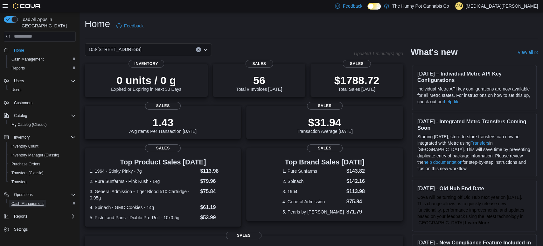
click at [26, 201] on span "Cash Management" at bounding box center [27, 203] width 32 height 5
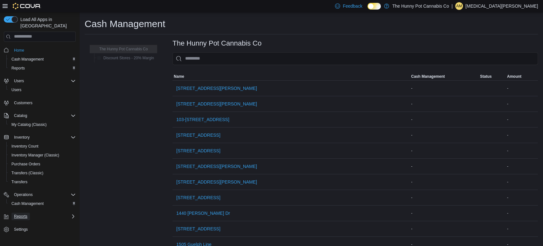
click at [20, 214] on span "Reports" at bounding box center [20, 216] width 13 height 5
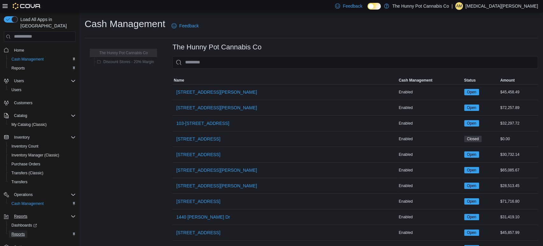
click at [21, 231] on span "Reports" at bounding box center [17, 233] width 13 height 5
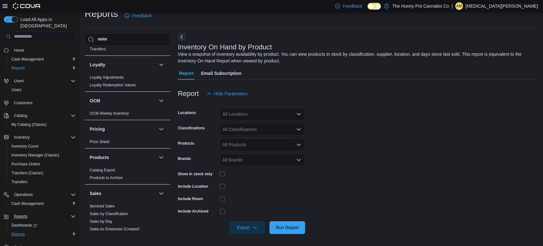
scroll to position [204, 0]
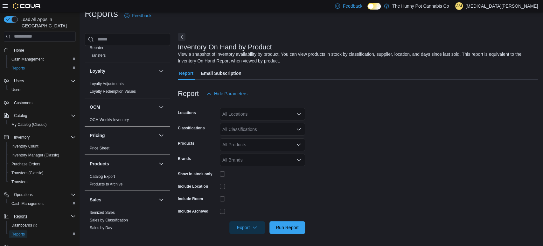
click at [19, 231] on span "Reports" at bounding box center [17, 233] width 13 height 5
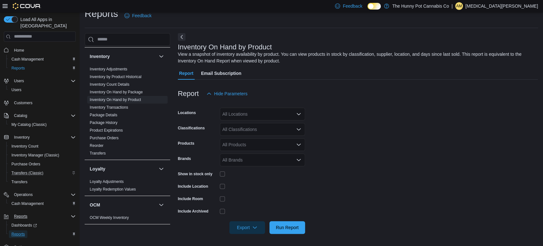
scroll to position [5, 0]
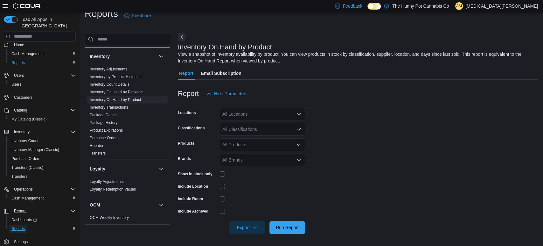
click at [24, 226] on span "Reports" at bounding box center [17, 228] width 13 height 5
click at [231, 113] on div "All Locations" at bounding box center [262, 114] width 85 height 13
type input "***"
click at [252, 122] on span "103-[STREET_ADDRESS]" at bounding box center [260, 125] width 53 height 6
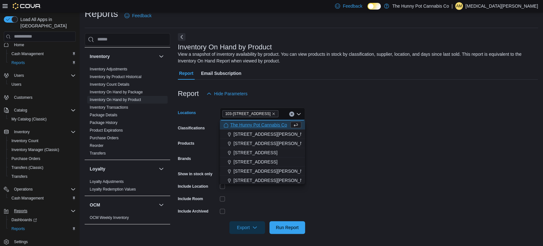
click at [390, 149] on form "Locations [STREET_ADDRESS] Selected. 103-[STREET_ADDRESS].. Press Backspace to …" at bounding box center [358, 167] width 360 height 134
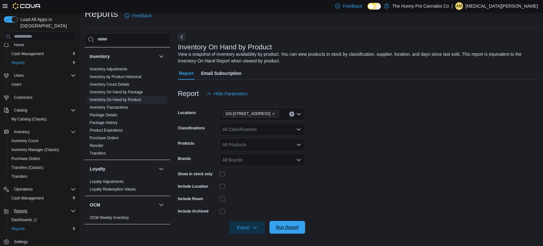
click at [285, 232] on span "Run Report" at bounding box center [287, 227] width 28 height 13
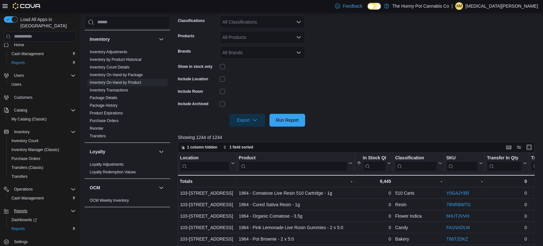
scroll to position [116, 0]
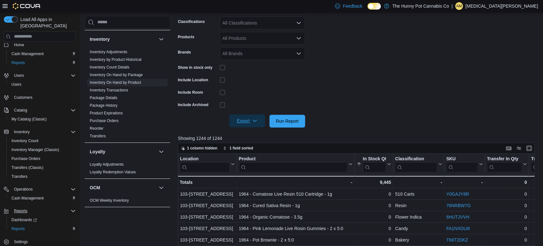
click at [240, 120] on span "Export" at bounding box center [247, 120] width 28 height 13
click at [237, 137] on button "Export to Excel" at bounding box center [248, 133] width 36 height 13
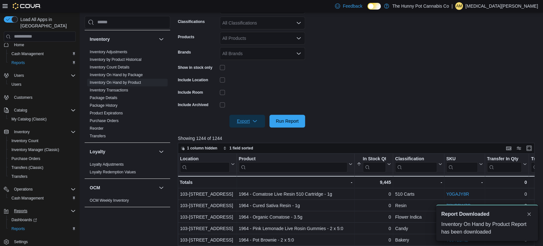
scroll to position [0, 0]
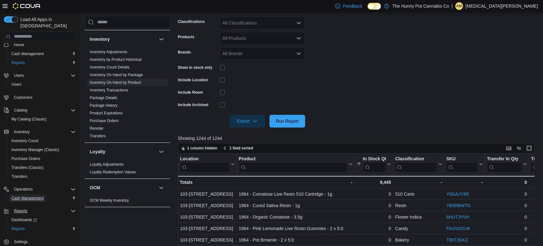
click at [16, 195] on span "Cash Management" at bounding box center [27, 197] width 32 height 5
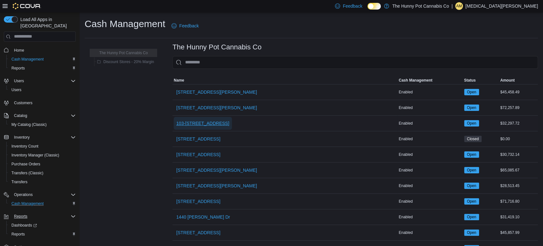
click at [202, 124] on span "103-[STREET_ADDRESS]" at bounding box center [202, 123] width 53 height 6
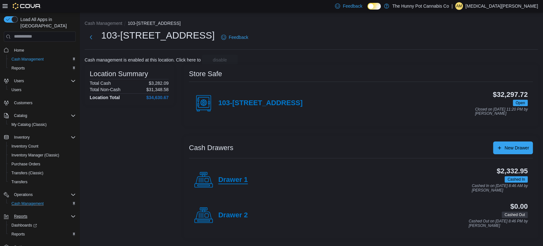
click at [229, 178] on h4 "Drawer 1" at bounding box center [233, 180] width 30 height 8
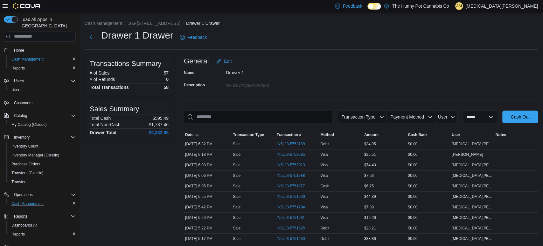
click at [237, 119] on input "This is a search bar. As you type, the results lower in the page will automatic…" at bounding box center [258, 116] width 149 height 13
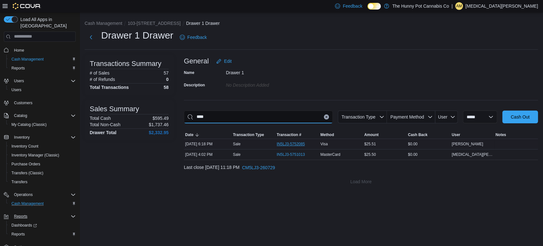
type input "****"
click at [290, 143] on span "IN5LJ3-5752085" at bounding box center [291, 143] width 28 height 5
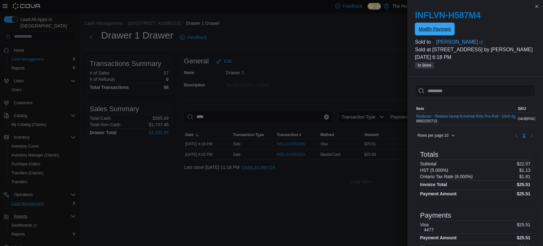
click at [437, 28] on span "Modify Payment" at bounding box center [435, 29] width 32 height 6
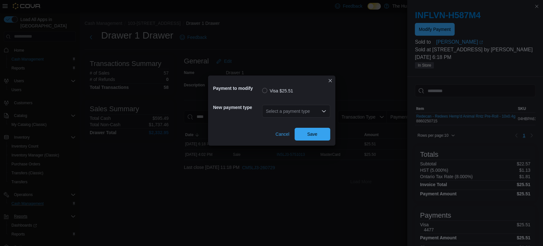
click at [286, 115] on div "Select a payment type" at bounding box center [296, 111] width 68 height 13
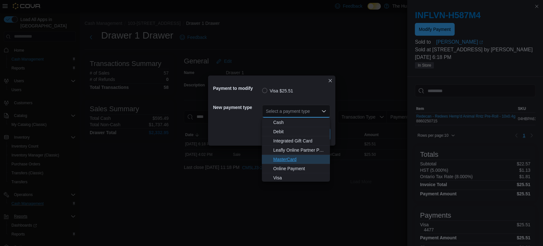
click at [285, 161] on span "MasterCard" at bounding box center [299, 159] width 53 height 6
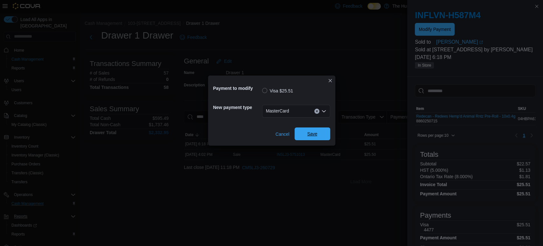
click at [318, 137] on span "Save" at bounding box center [313, 133] width 28 height 13
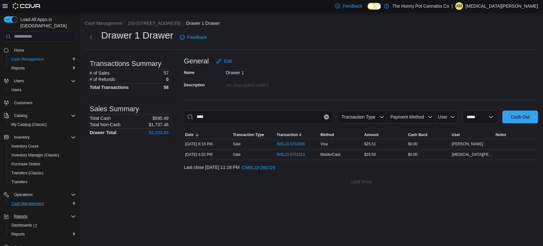
click at [326, 116] on icon "Clear input" at bounding box center [327, 117] width 2 height 2
type input "***"
click at [282, 145] on span "IN5LJ3-5750650" at bounding box center [291, 143] width 28 height 5
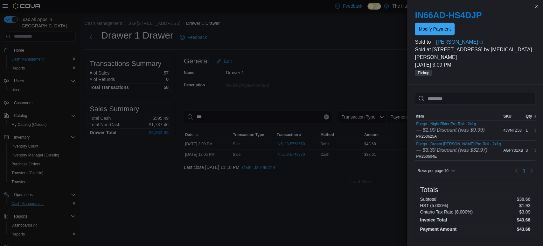
click at [431, 32] on span "Modify Payment" at bounding box center [435, 29] width 32 height 6
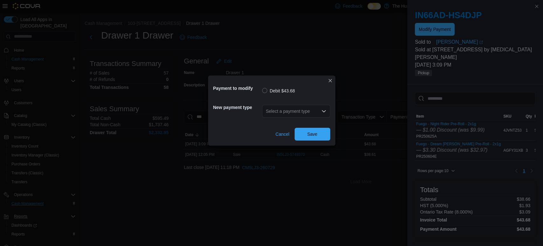
click at [275, 114] on div "Select a payment type" at bounding box center [296, 111] width 68 height 13
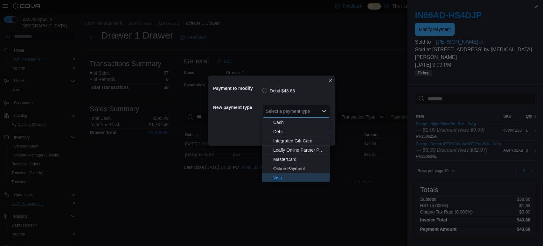
click at [275, 176] on span "Visa" at bounding box center [299, 177] width 53 height 6
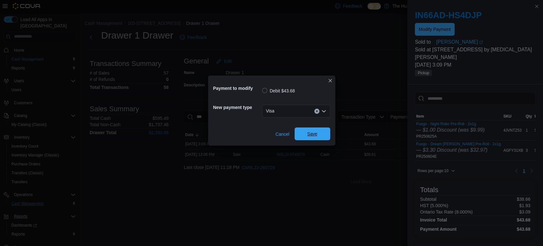
click at [318, 131] on span "Save" at bounding box center [313, 133] width 28 height 13
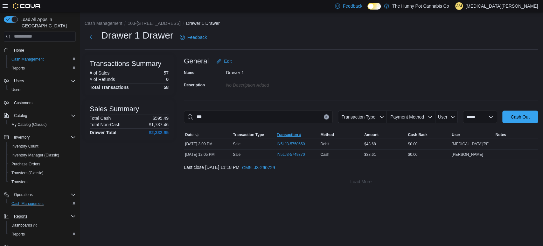
click at [318, 131] on span "Transaction #" at bounding box center [298, 135] width 44 height 8
click at [324, 116] on button "Clear input" at bounding box center [326, 116] width 5 height 5
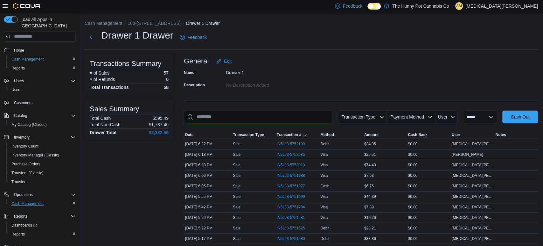
click at [248, 116] on input "This is a search bar. As you type, the results lower in the page will automatic…" at bounding box center [258, 116] width 149 height 13
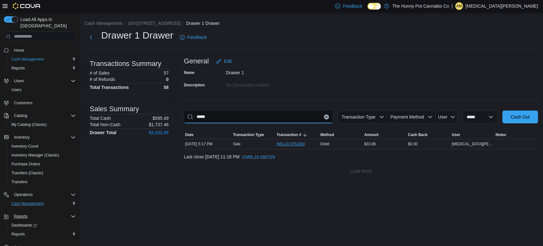
type input "*****"
click at [288, 140] on span "IN5LJ3-5751580" at bounding box center [294, 144] width 35 height 8
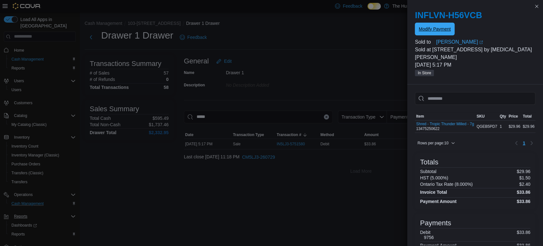
click at [434, 27] on span "Modify Payment" at bounding box center [435, 29] width 32 height 6
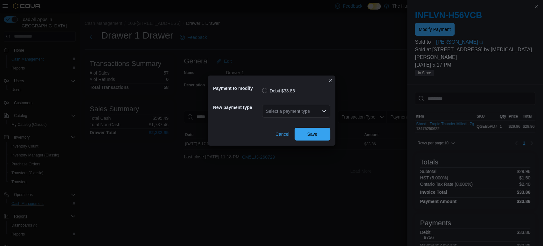
click at [281, 114] on div "Select a payment type" at bounding box center [296, 111] width 68 height 13
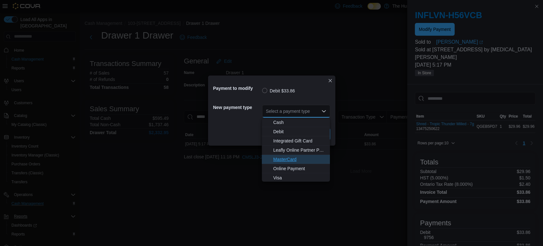
click at [281, 158] on span "MasterCard" at bounding box center [299, 159] width 53 height 6
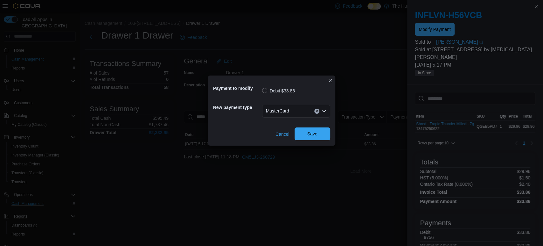
click at [317, 130] on span "Save" at bounding box center [313, 133] width 28 height 13
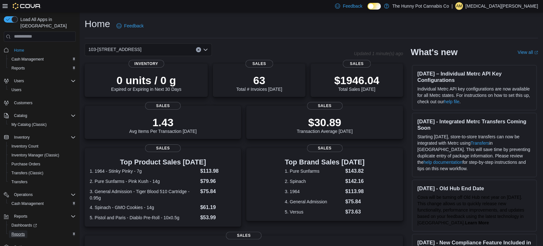
click at [20, 231] on span "Reports" at bounding box center [17, 233] width 13 height 5
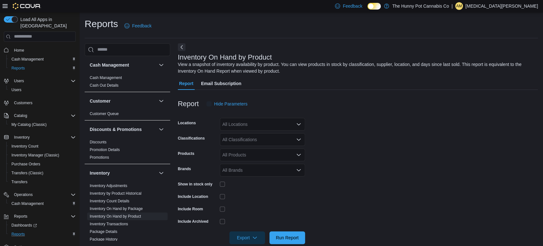
scroll to position [10, 0]
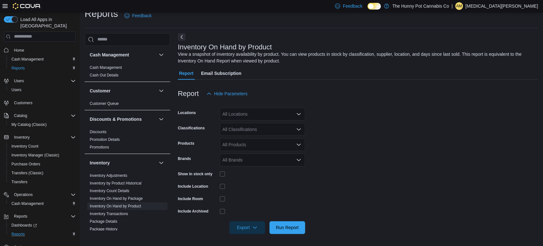
click at [252, 117] on div "All Locations" at bounding box center [262, 114] width 85 height 13
type input "***"
click at [256, 127] on span "103-[STREET_ADDRESS]" at bounding box center [260, 125] width 53 height 6
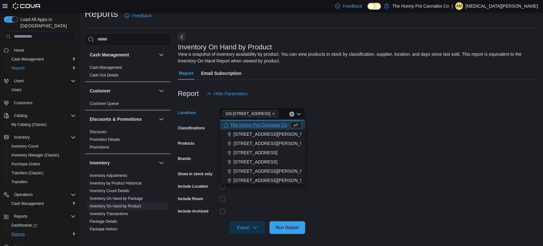
click at [349, 130] on form "Locations [STREET_ADDRESS] Selected. 103-[STREET_ADDRESS].. Press Backspace to …" at bounding box center [358, 167] width 360 height 134
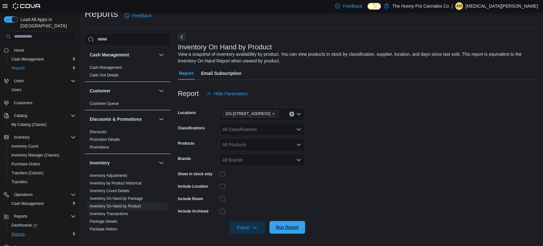
click at [290, 228] on span "Run Report" at bounding box center [287, 227] width 23 height 6
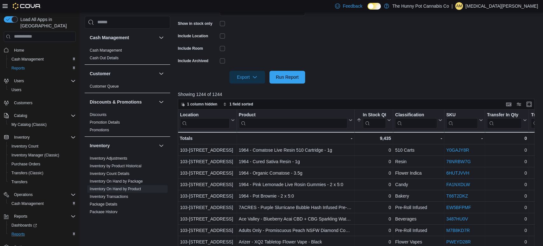
scroll to position [160, 0]
click at [245, 75] on span "Export" at bounding box center [247, 77] width 28 height 13
click at [248, 92] on span "Export to Excel" at bounding box center [248, 90] width 29 height 5
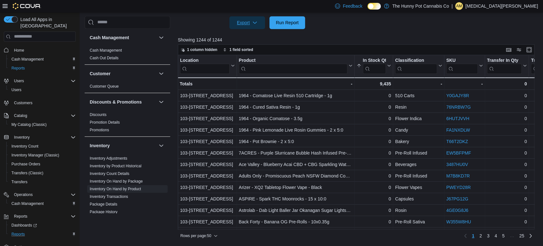
scroll to position [0, 0]
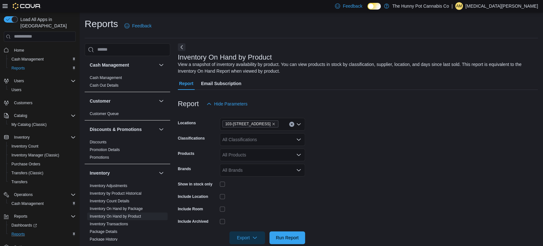
click at [283, 121] on div "103-[STREET_ADDRESS]" at bounding box center [262, 124] width 85 height 13
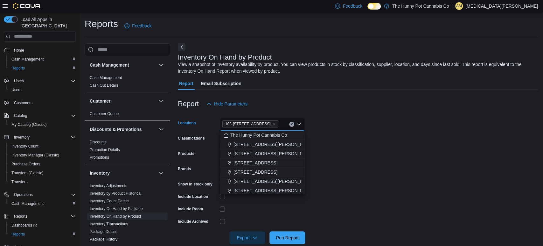
click at [423, 223] on form "Locations [STREET_ADDRESS] Selected. 103-[STREET_ADDRESS].. Press Backspace to …" at bounding box center [358, 177] width 360 height 134
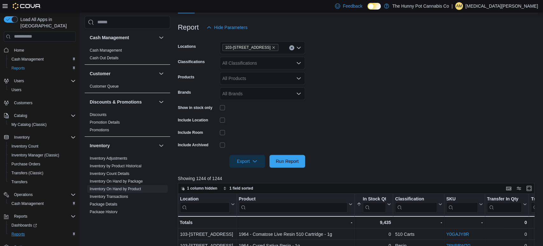
scroll to position [96, 0]
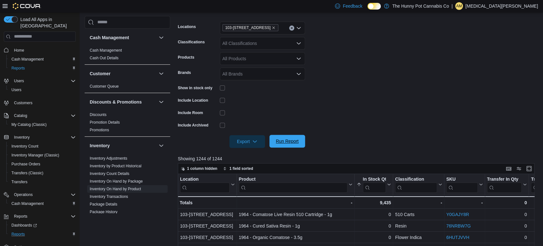
click at [277, 139] on span "Run Report" at bounding box center [287, 141] width 23 height 6
click at [242, 143] on span "Export" at bounding box center [247, 141] width 28 height 13
click at [250, 157] on button "Export to Excel" at bounding box center [248, 154] width 36 height 13
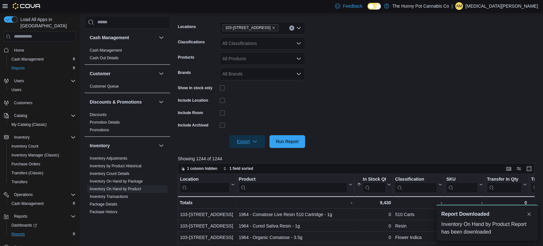
scroll to position [0, 0]
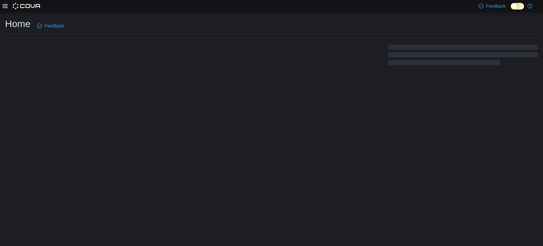
click at [37, 8] on img at bounding box center [27, 6] width 28 height 6
